Goal: Task Accomplishment & Management: Use online tool/utility

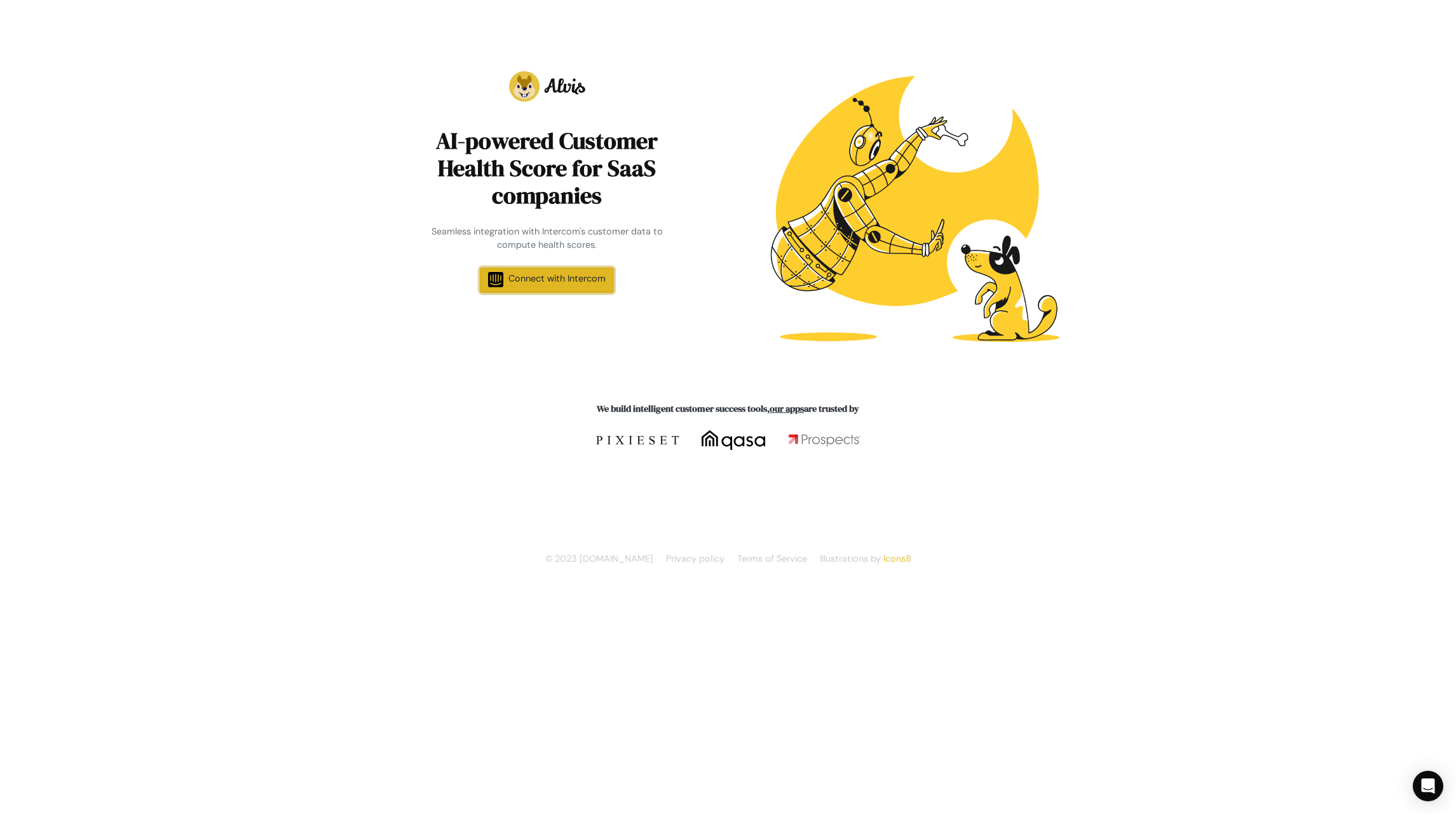
click at [566, 281] on span "Connect with Intercom" at bounding box center [557, 278] width 97 height 11
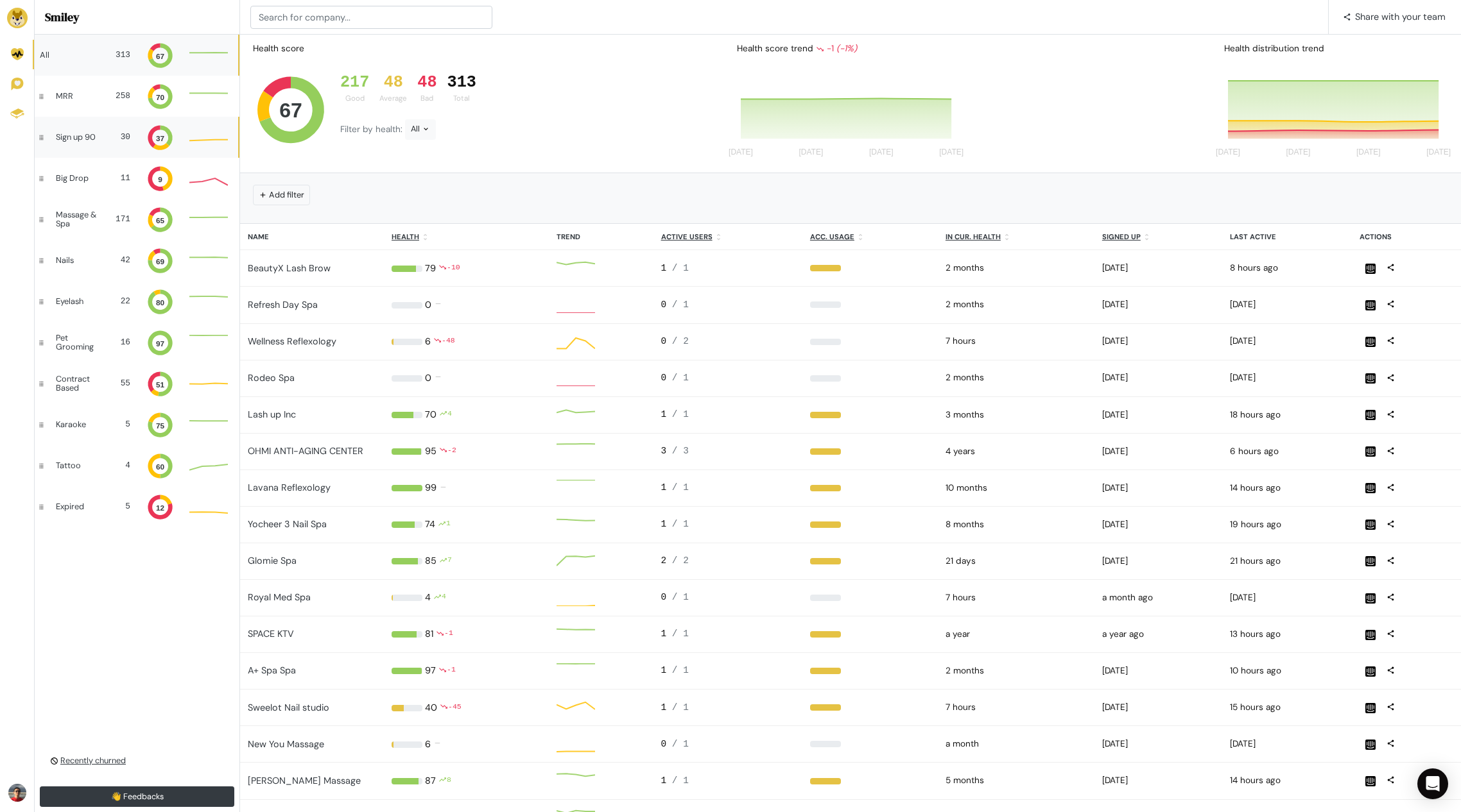
click at [90, 142] on div "Sign up 90" at bounding box center [78, 137] width 44 height 9
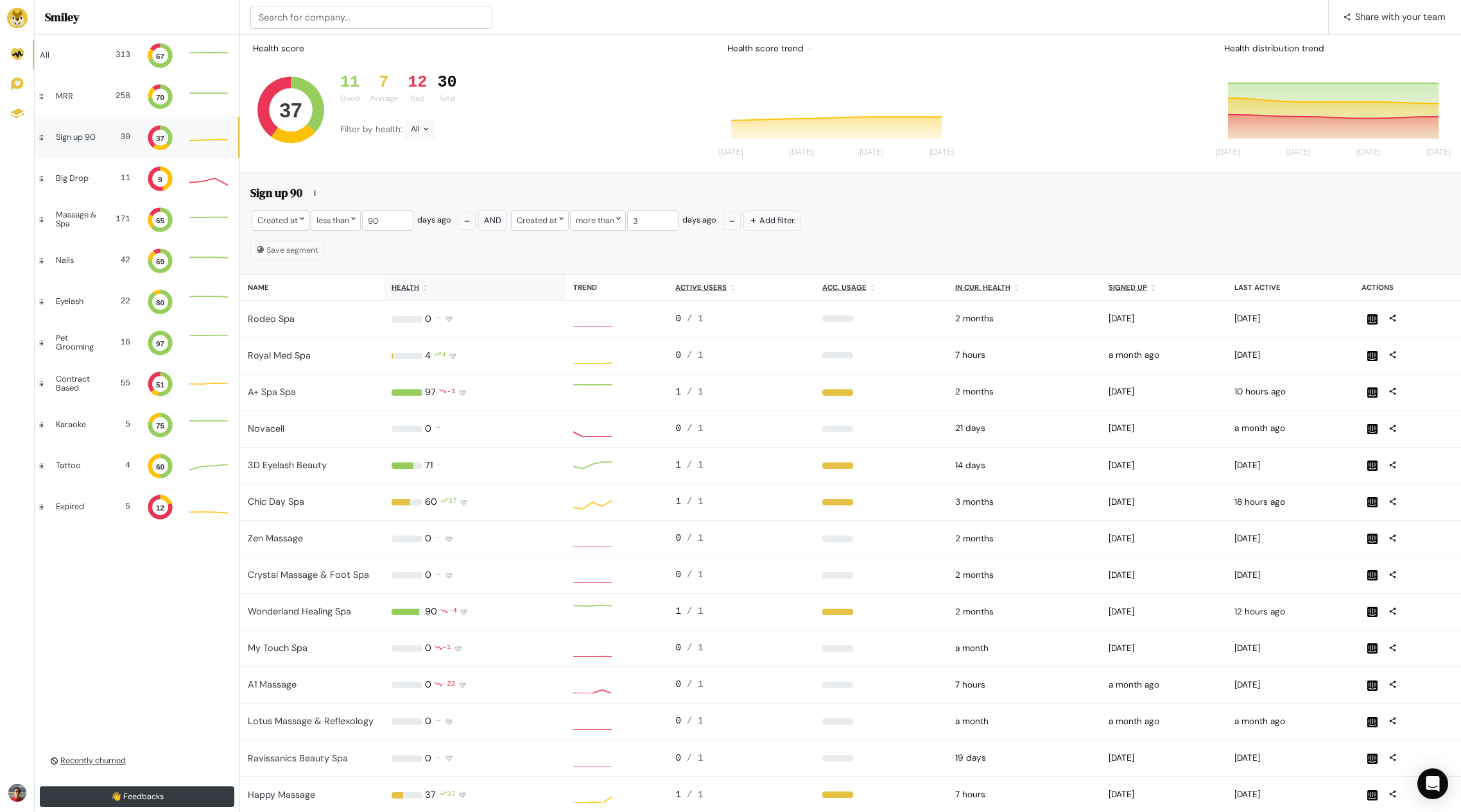
click at [405, 289] on u "Health" at bounding box center [405, 288] width 28 height 9
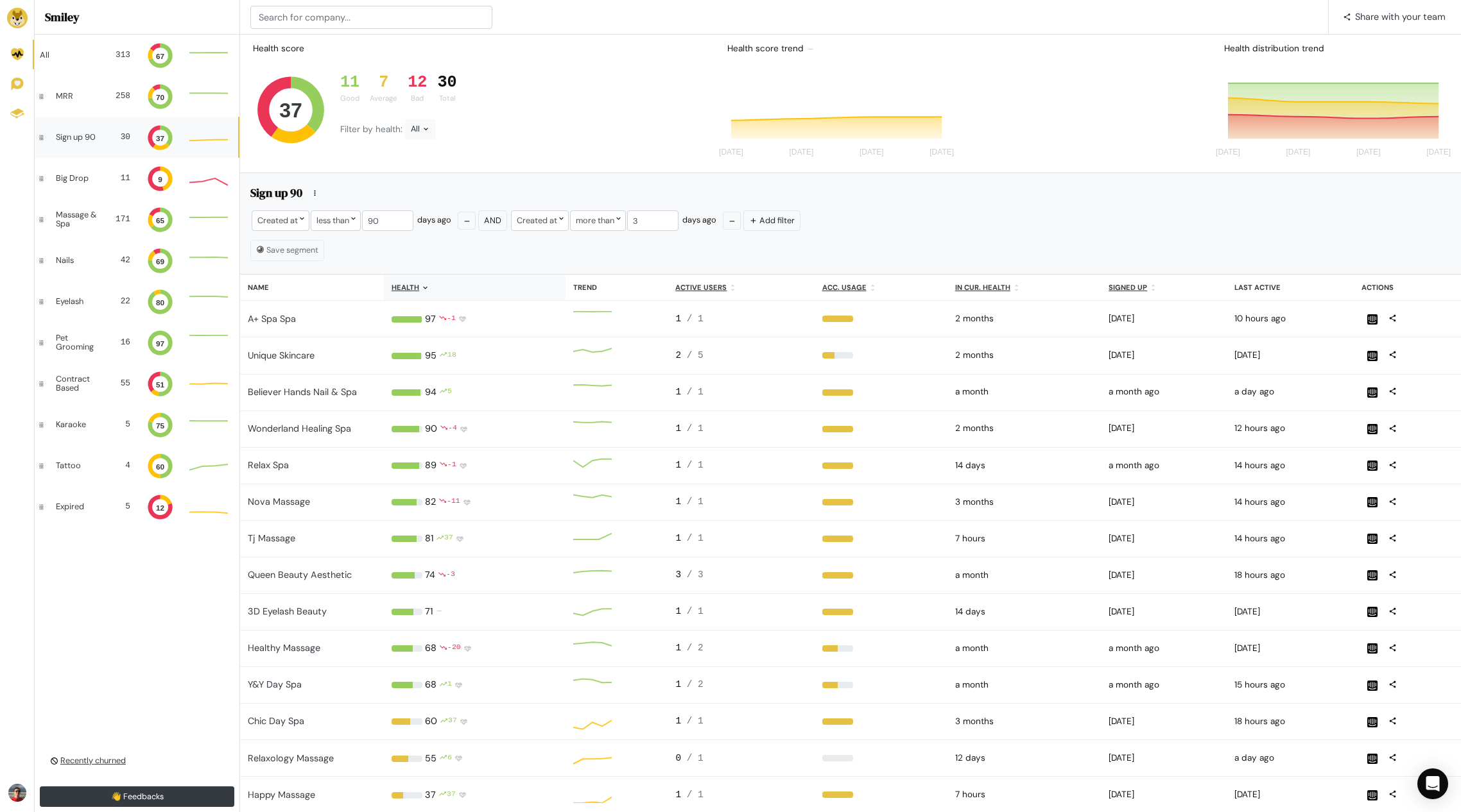
click at [409, 286] on u "Health" at bounding box center [405, 288] width 28 height 9
